Goal: Information Seeking & Learning: Stay updated

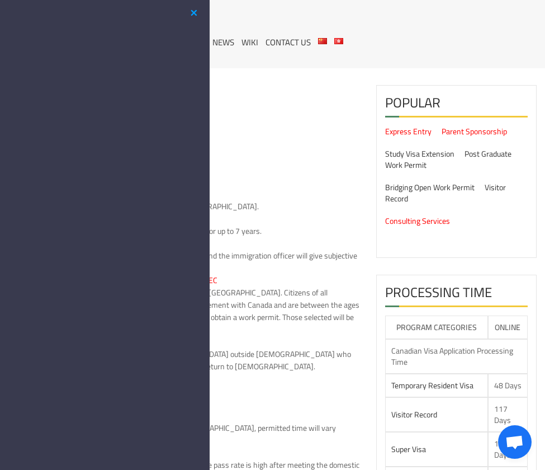
click at [192, 11] on button "button" at bounding box center [193, 13] width 13 height 14
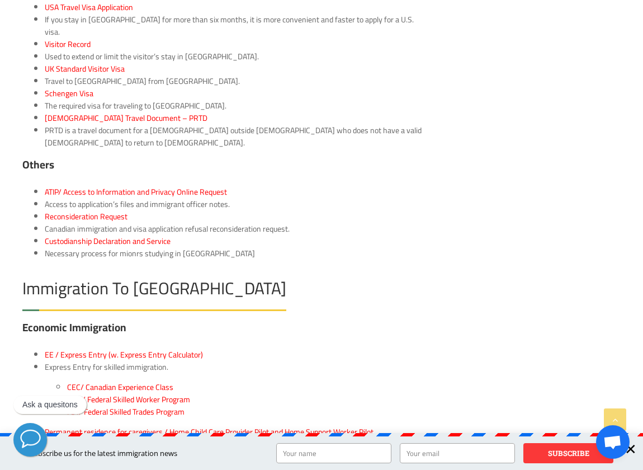
scroll to position [1846, 0]
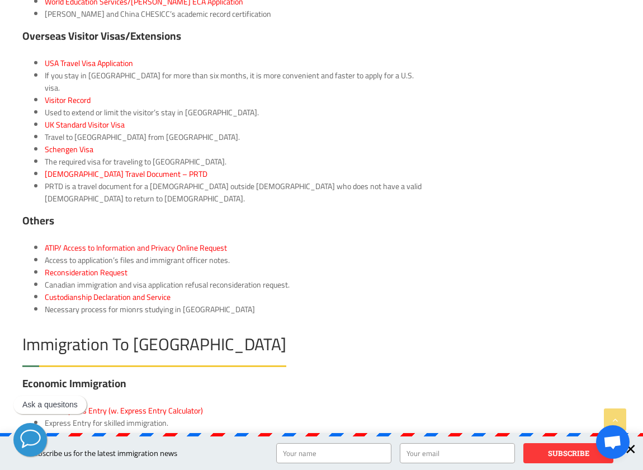
drag, startPoint x: 409, startPoint y: 206, endPoint x: 408, endPoint y: 211, distance: 5.7
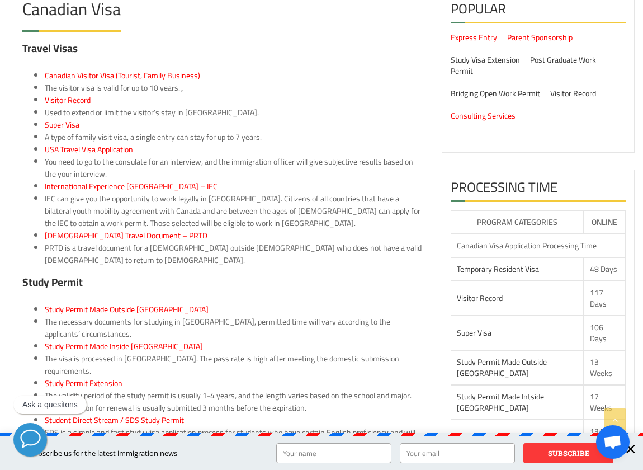
scroll to position [0, 0]
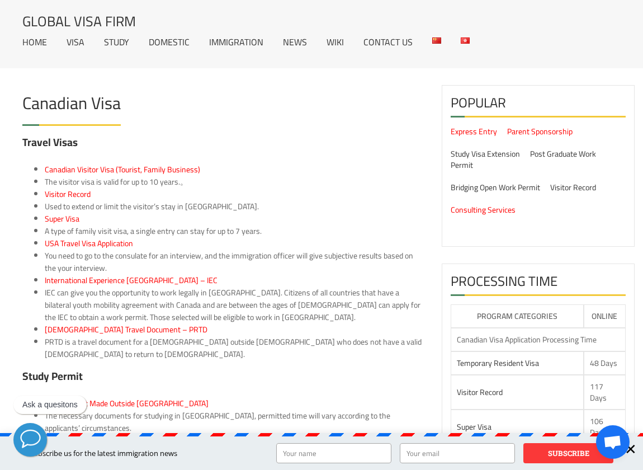
drag, startPoint x: 135, startPoint y: 148, endPoint x: 248, endPoint y: 310, distance: 197.2
click at [374, 43] on link "Contact Us" at bounding box center [388, 41] width 49 height 9
click at [293, 41] on link "News" at bounding box center [295, 41] width 24 height 9
click at [295, 224] on li "Super Visa" at bounding box center [235, 219] width 380 height 12
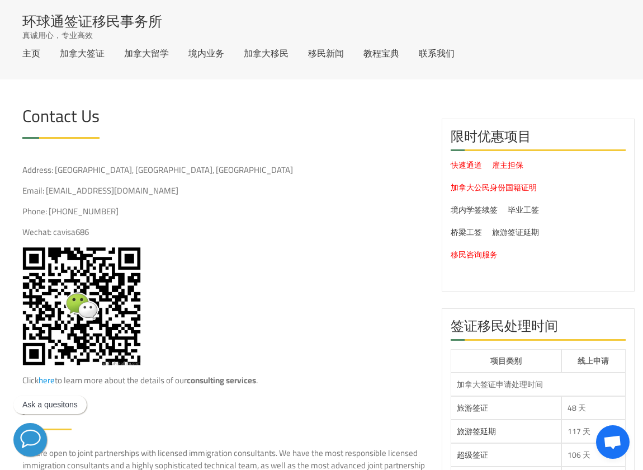
click at [332, 145] on header "Contact Us" at bounding box center [223, 129] width 403 height 54
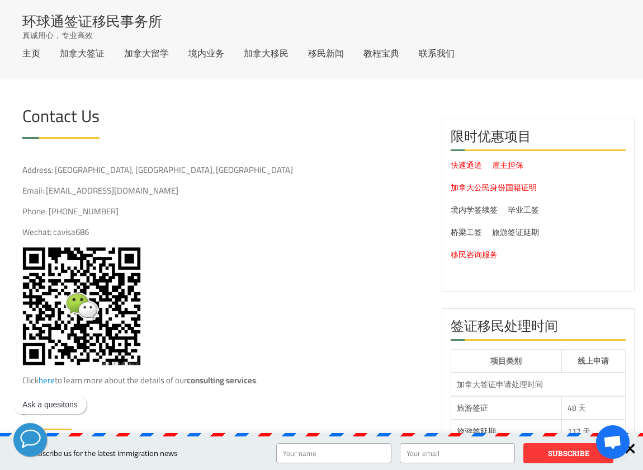
click at [255, 266] on div "Address: [GEOGRAPHIC_DATA] Email: [EMAIL_ADDRESS][DOMAIN_NAME] Phone: [PHONE_NU…" at bounding box center [223, 416] width 403 height 505
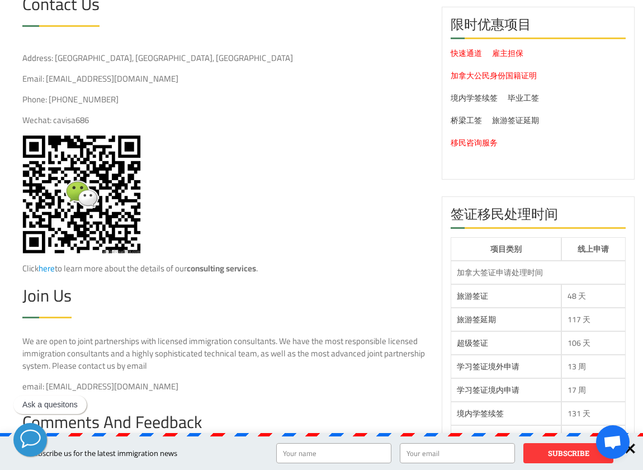
scroll to position [168, 0]
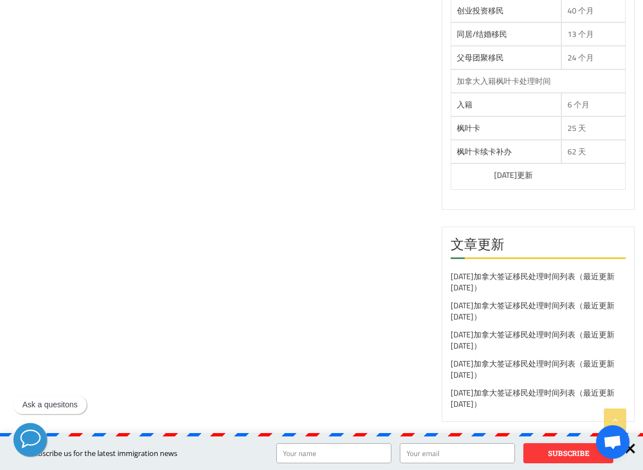
scroll to position [727, 0]
click at [458, 277] on link "[DATE]加拿大签证移民处理时间列表（最近更新[DATE]）" at bounding box center [533, 281] width 164 height 26
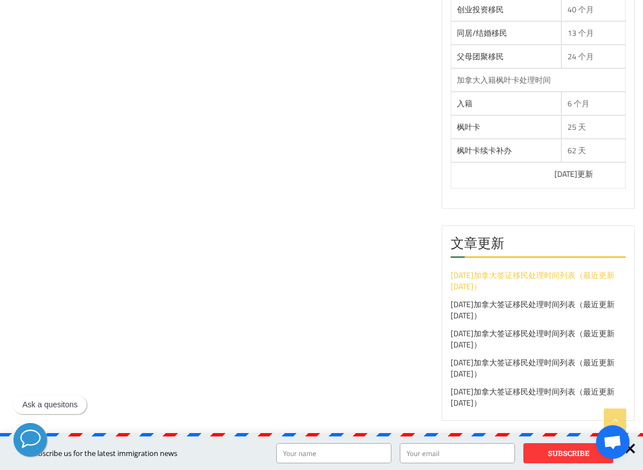
click at [495, 273] on link "[DATE]加拿大签证移民处理时间列表（最近更新[DATE]）" at bounding box center [533, 281] width 164 height 26
click at [537, 276] on link "[DATE]加拿大签证移民处理时间列表（最近更新[DATE]）" at bounding box center [533, 281] width 164 height 26
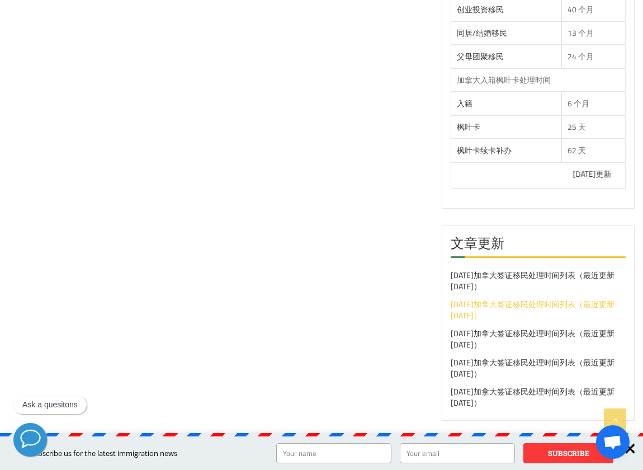
click at [476, 309] on link "[DATE]加拿大签证移民处理时间列表（最近更新[DATE]）" at bounding box center [533, 310] width 164 height 26
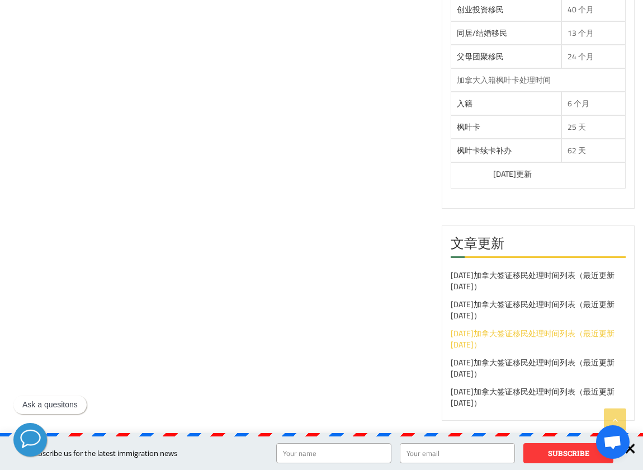
click at [495, 329] on link "[DATE]加拿大签证移民处理时间列表（最近更新[DATE]）" at bounding box center [533, 339] width 164 height 26
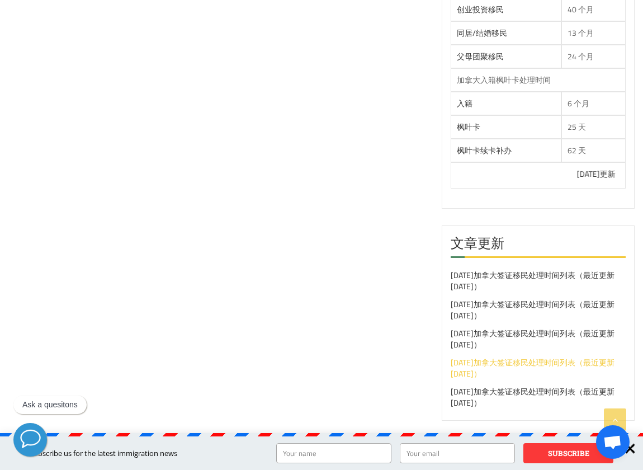
click at [519, 366] on link "[DATE]加拿大签证移民处理时间列表（最近更新[DATE]）" at bounding box center [533, 368] width 164 height 26
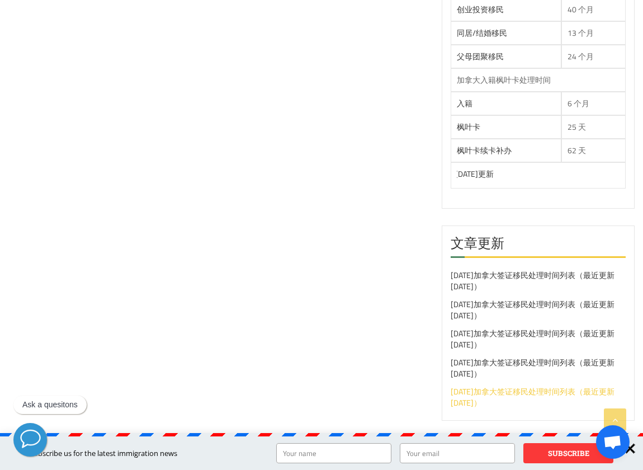
click at [473, 402] on link "[DATE]加拿大签证移民处理时间列表（最近更新[DATE]）" at bounding box center [533, 397] width 164 height 26
